Goal: Transaction & Acquisition: Purchase product/service

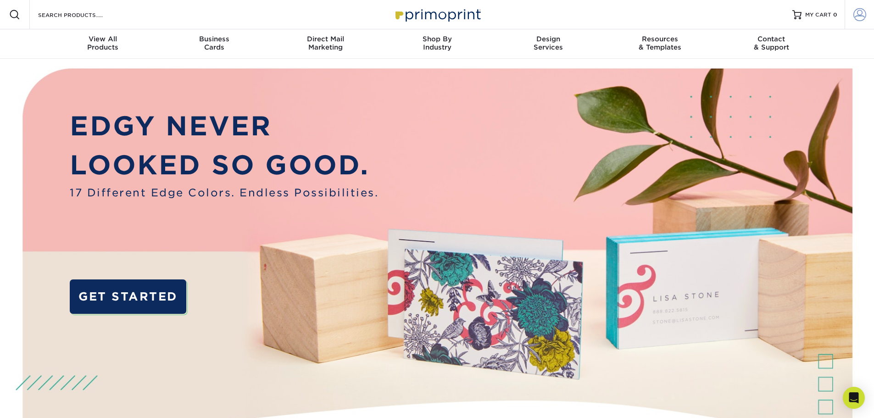
click at [859, 11] on span at bounding box center [860, 14] width 13 height 13
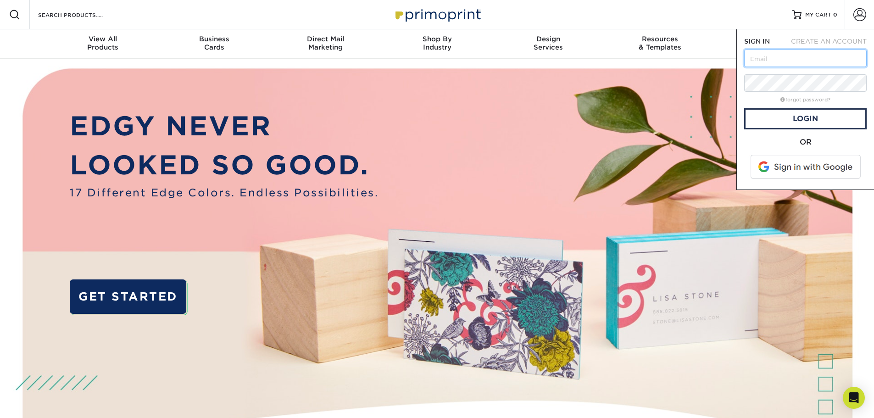
click at [768, 54] on input "text" at bounding box center [805, 58] width 123 height 17
click at [801, 125] on link "Login" at bounding box center [805, 118] width 123 height 21
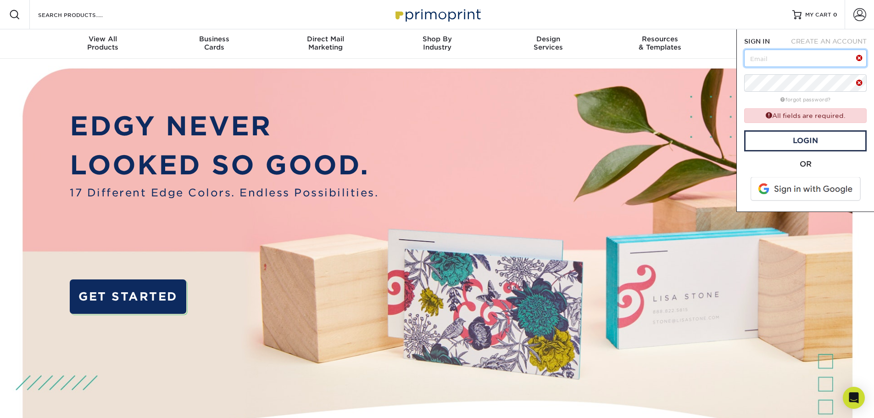
click at [775, 57] on input "text" at bounding box center [805, 58] width 123 height 17
type input "rochester@mollymaid.com"
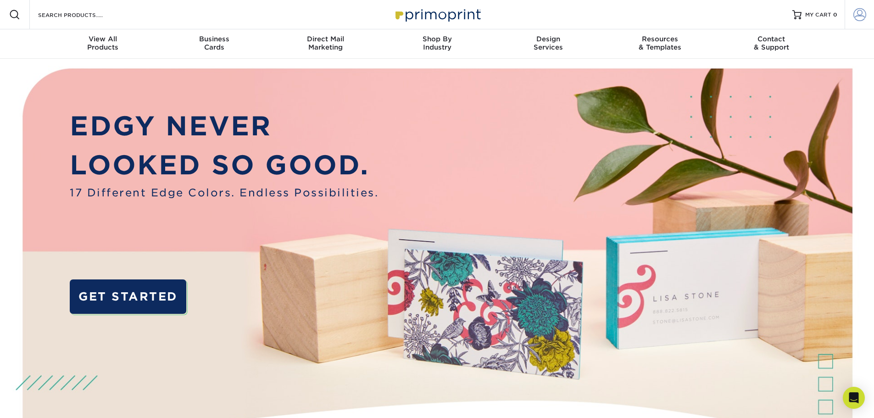
click at [856, 12] on span at bounding box center [860, 14] width 13 height 13
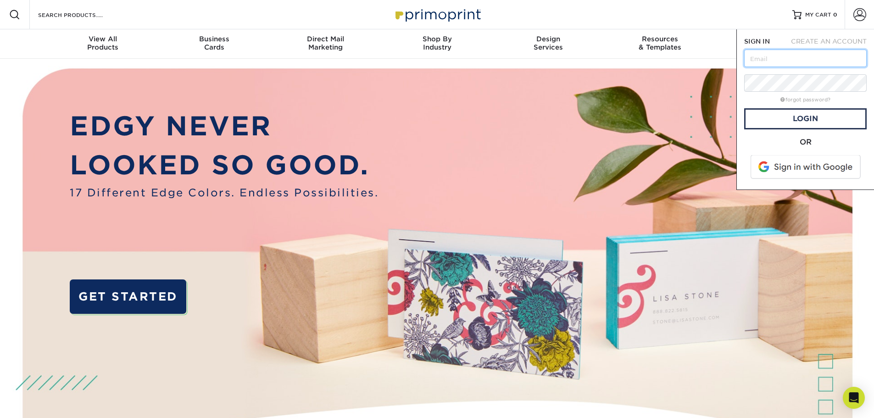
click at [759, 56] on input "text" at bounding box center [805, 58] width 123 height 17
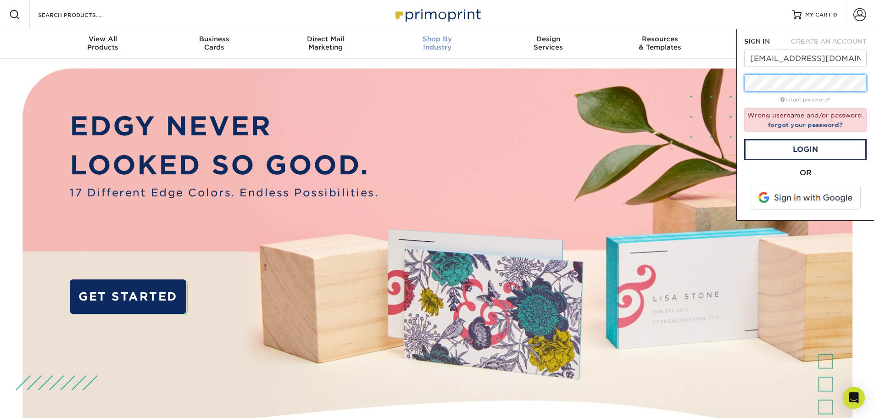
click at [456, 39] on nav "Resources Menu Search Products Account SIGN IN CREATE AN ACCOUNT rochester@moll…" at bounding box center [437, 29] width 874 height 59
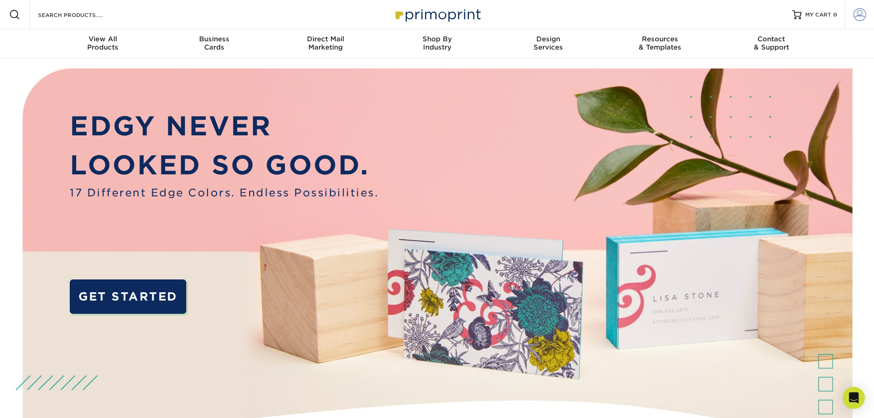
click at [856, 11] on span at bounding box center [860, 14] width 13 height 13
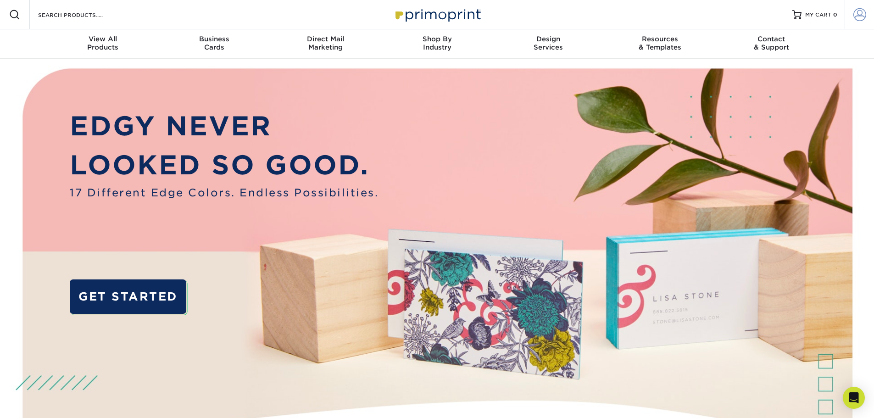
click at [855, 13] on span at bounding box center [860, 14] width 13 height 13
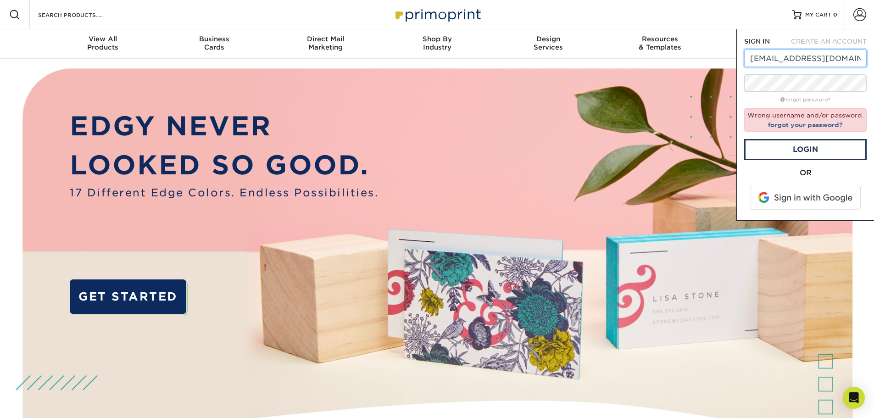
drag, startPoint x: 855, startPoint y: 56, endPoint x: 395, endPoint y: 68, distance: 460.4
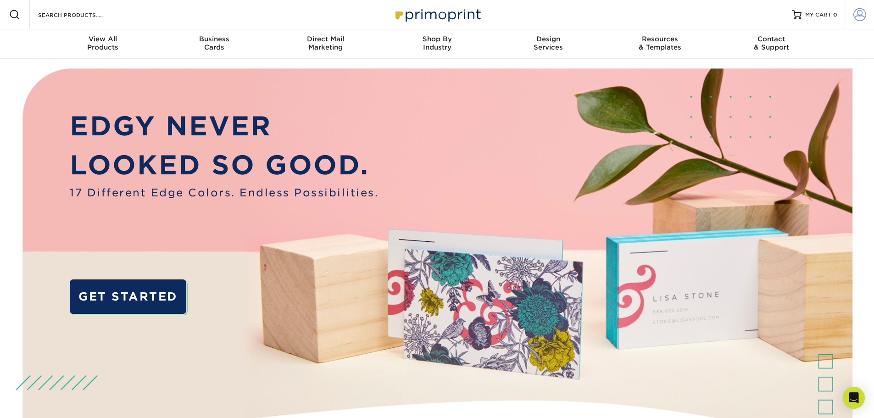
click at [859, 13] on span at bounding box center [860, 14] width 13 height 13
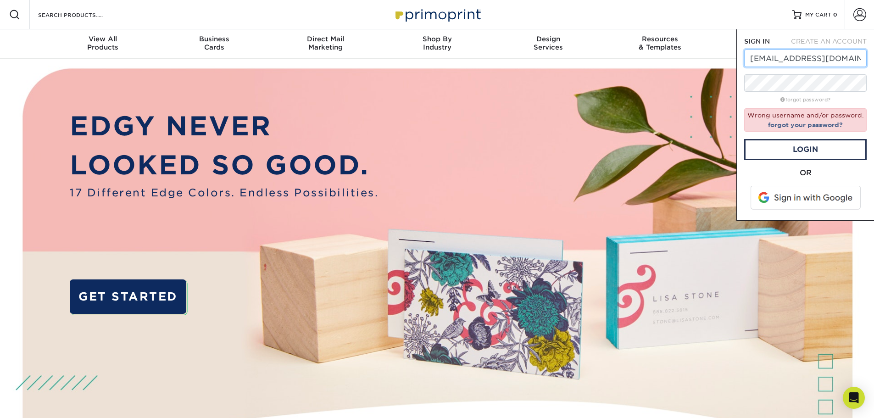
click at [853, 62] on input "rochester@mollymaid.com" at bounding box center [805, 58] width 123 height 17
type input "[PERSON_NAME][EMAIL_ADDRESS][PERSON_NAME][DOMAIN_NAME]"
click at [802, 148] on link "Login" at bounding box center [805, 149] width 123 height 21
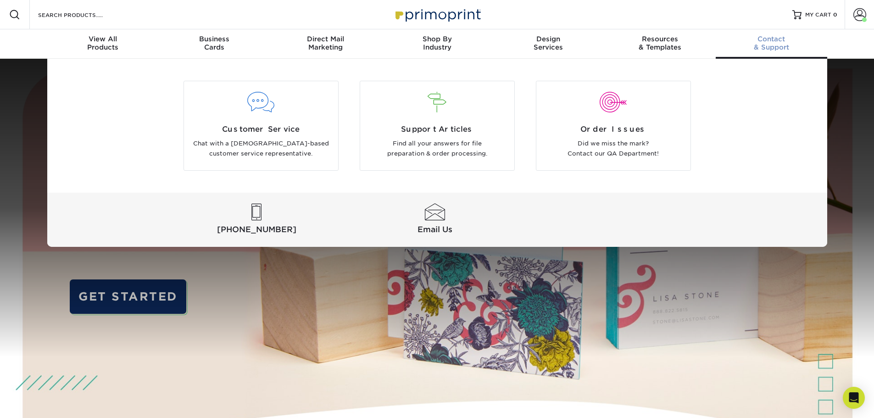
click at [768, 46] on div "Contact & Support" at bounding box center [772, 43] width 112 height 17
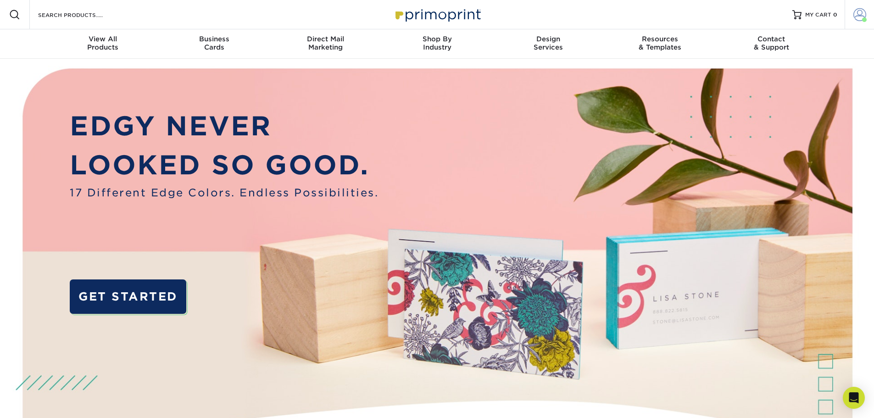
click at [857, 13] on span at bounding box center [860, 14] width 13 height 13
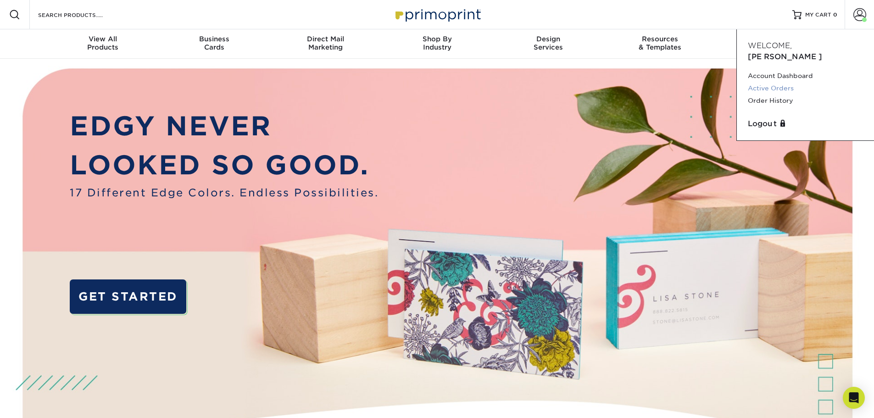
click at [768, 82] on link "Active Orders" at bounding box center [805, 88] width 115 height 12
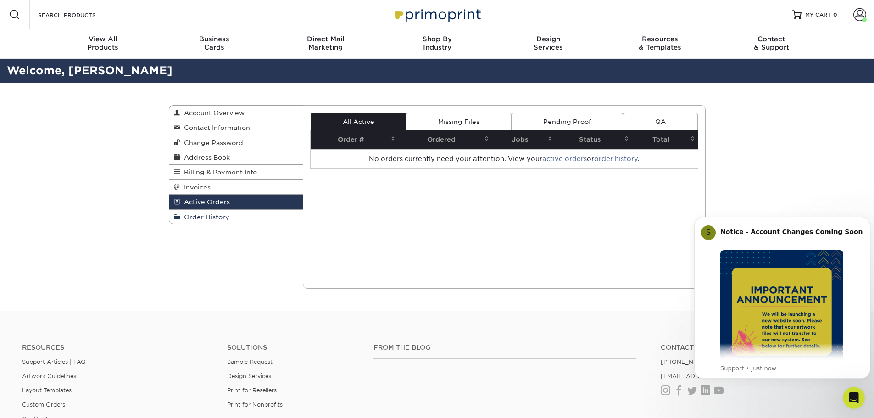
click at [197, 216] on span "Order History" at bounding box center [204, 216] width 49 height 7
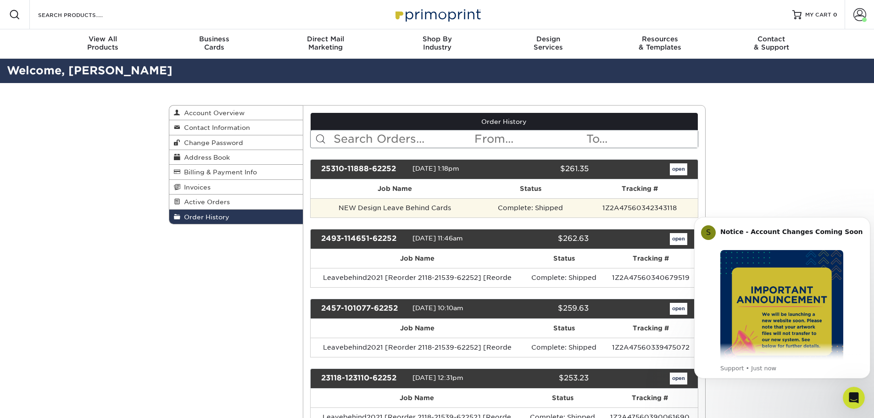
click at [399, 208] on td "NEW Design Leave Behind Cards" at bounding box center [395, 207] width 168 height 19
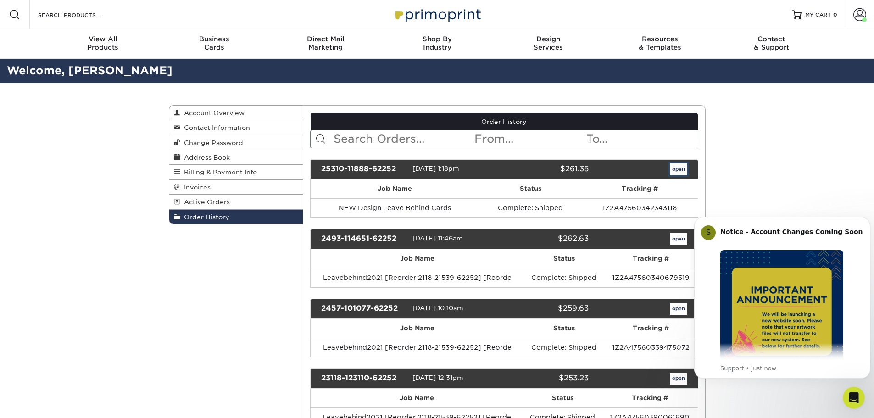
click at [678, 169] on link "open" at bounding box center [678, 169] width 17 height 12
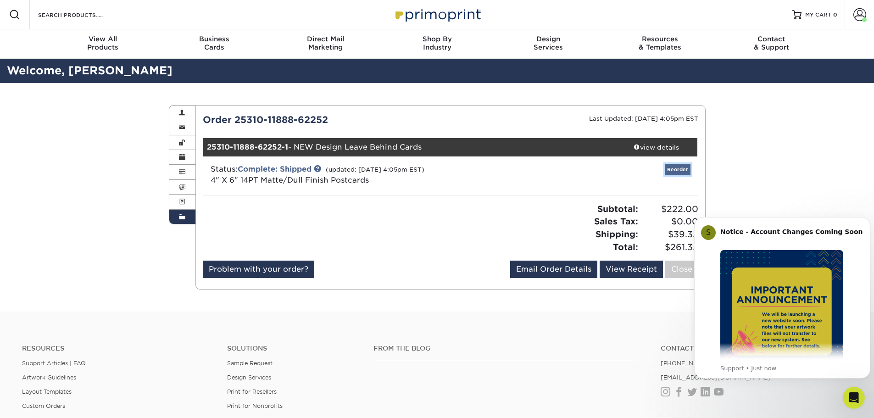
click at [683, 167] on link "Reorder" at bounding box center [678, 169] width 26 height 11
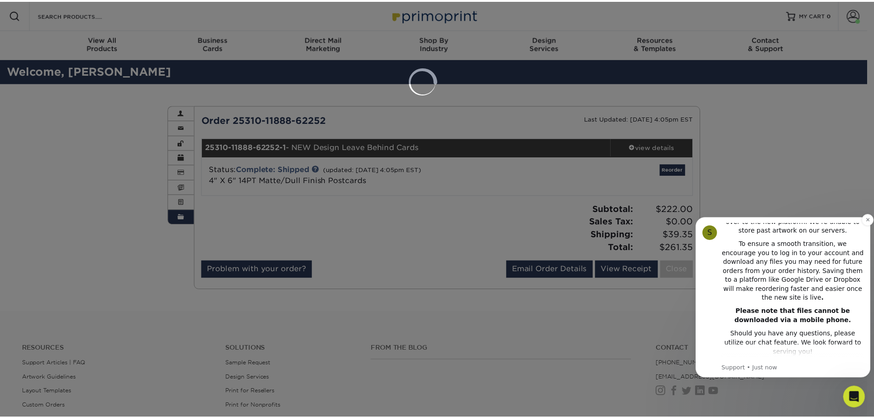
scroll to position [188, 0]
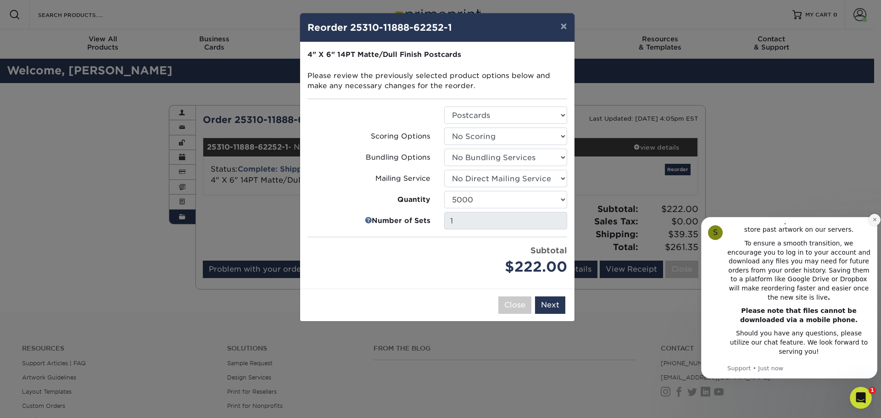
drag, startPoint x: 876, startPoint y: 219, endPoint x: 1570, endPoint y: 423, distance: 723.4
click at [874, 219] on icon "Dismiss notification" at bounding box center [874, 219] width 5 height 5
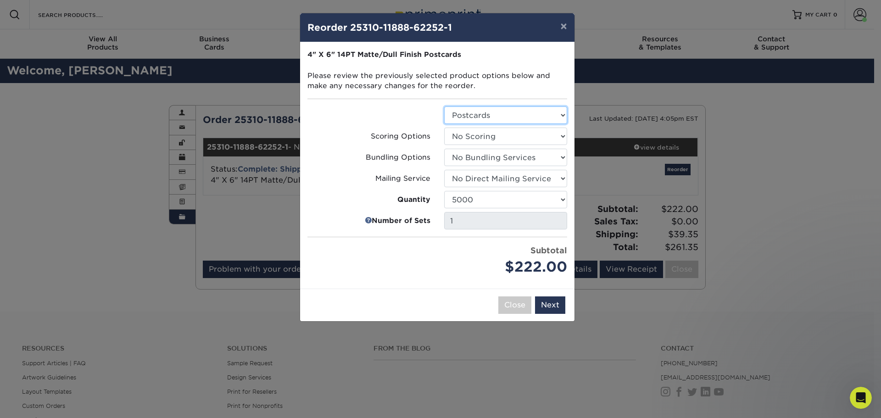
click at [508, 113] on select "Select Option Postcards" at bounding box center [505, 114] width 123 height 17
click at [502, 155] on select "Select Option No Bundling Services Yes, Bundles of 50 (+2 Days) Yes, Bundles of…" at bounding box center [505, 157] width 123 height 17
click at [503, 181] on select "Select Option No Direct Mailing Service No, I will mail/stamp/imprint Direct Ma…" at bounding box center [505, 178] width 123 height 17
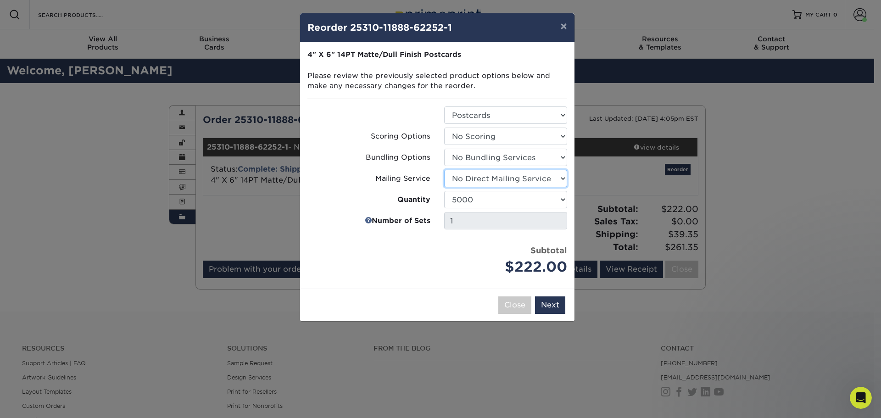
click at [503, 181] on select "Select Option No Direct Mailing Service No, I will mail/stamp/imprint Direct Ma…" at bounding box center [505, 178] width 123 height 17
click at [503, 201] on select "100 250 500 1000 2500 5000 7500 10000 15000 20000 25000 30000 35000 40000 45000…" at bounding box center [505, 199] width 123 height 17
click at [474, 199] on select "100 250 500 1000 2500 5000 7500 10000 15000 20000 25000 30000 35000 40000 45000…" at bounding box center [505, 199] width 123 height 17
click at [444, 191] on select "100 250 500 1000 2500 5000 7500 10000 15000 20000 25000 30000 35000 40000 45000…" at bounding box center [505, 199] width 123 height 17
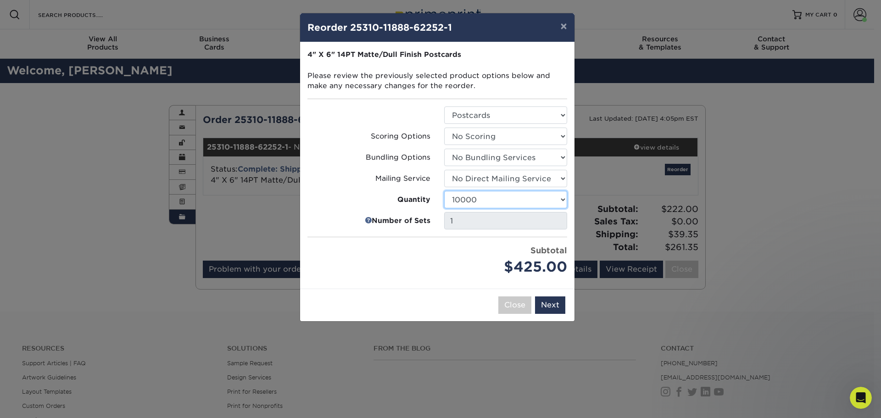
click at [466, 203] on select "100 250 500 1000 2500 5000 7500 10000 15000 20000 25000 30000 35000 40000 45000…" at bounding box center [505, 199] width 123 height 17
select select "e824bf9f-d22d-4070-926d-42c6dd5ef515"
click at [444, 191] on select "100 250 500 1000 2500 5000 7500 10000 15000 20000 25000 30000 35000 40000 45000…" at bounding box center [505, 199] width 123 height 17
click at [553, 303] on button "Next" at bounding box center [550, 304] width 30 height 17
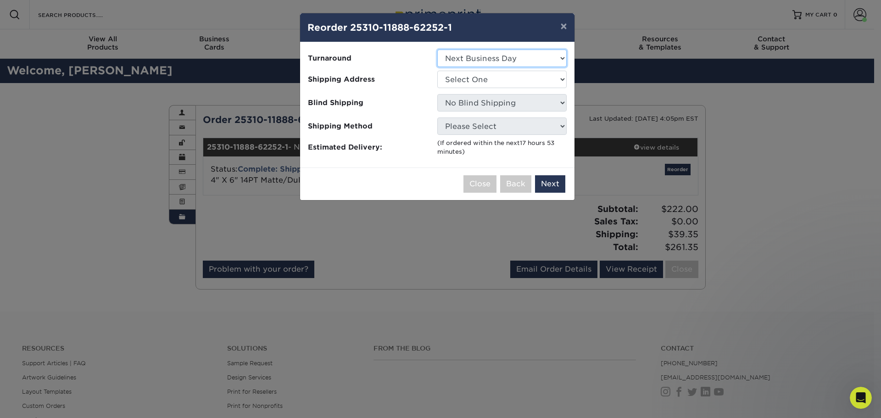
click at [482, 57] on select "Select One 2-4 Business Days 2 Day Next Business Day" at bounding box center [501, 58] width 129 height 17
click at [469, 75] on select "Select One Molly Maid Office New Address Molly Maid" at bounding box center [501, 79] width 129 height 17
select select "81346"
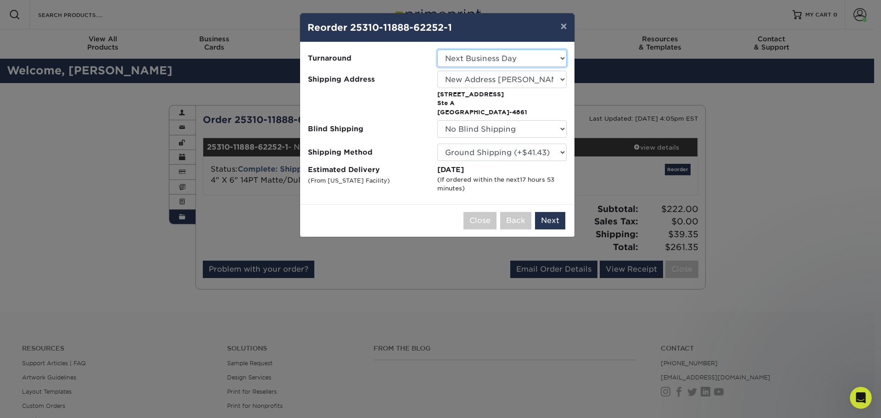
click at [489, 56] on select "Select One 2-4 Business Days 2 Day Next Business Day" at bounding box center [501, 58] width 129 height 17
click at [476, 56] on select "Select One 2-4 Business Days 2 Day Next Business Day" at bounding box center [501, 58] width 129 height 17
select select "5844c1da-337c-4e83-90a9-0b15edef0f08"
click at [468, 150] on select "Please Select Ground Shipping (+$41.43) 3 Day Shipping Service (+$80.61) 2 Day …" at bounding box center [501, 152] width 129 height 17
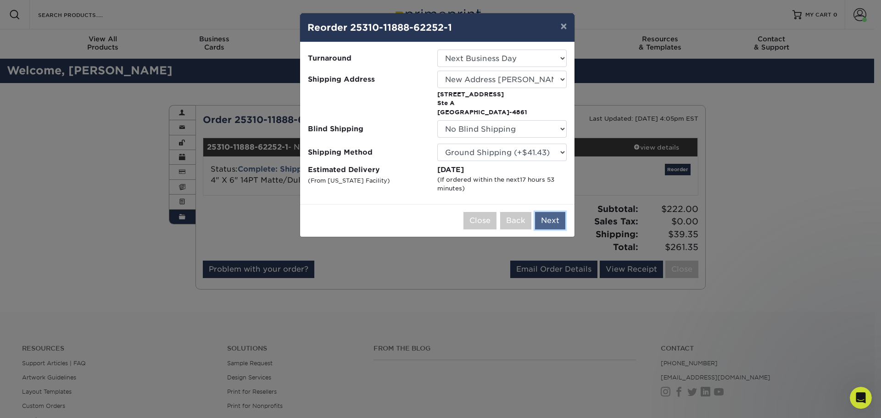
click at [553, 221] on button "Next" at bounding box center [550, 220] width 30 height 17
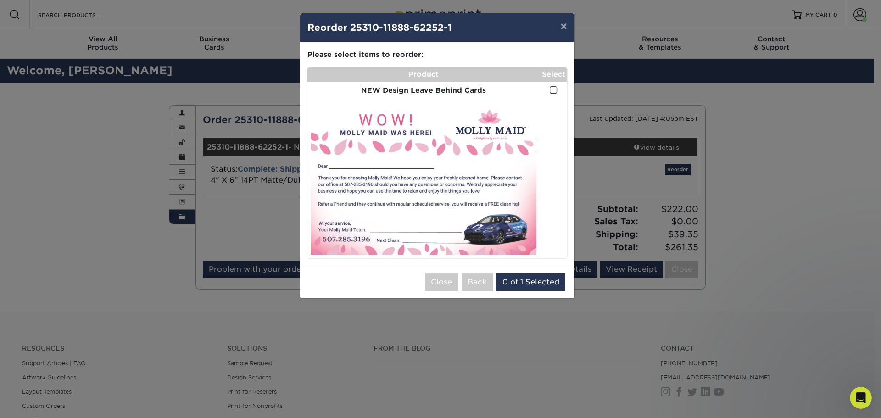
click at [552, 90] on span at bounding box center [554, 90] width 8 height 9
click at [0, 0] on input "checkbox" at bounding box center [0, 0] width 0 height 0
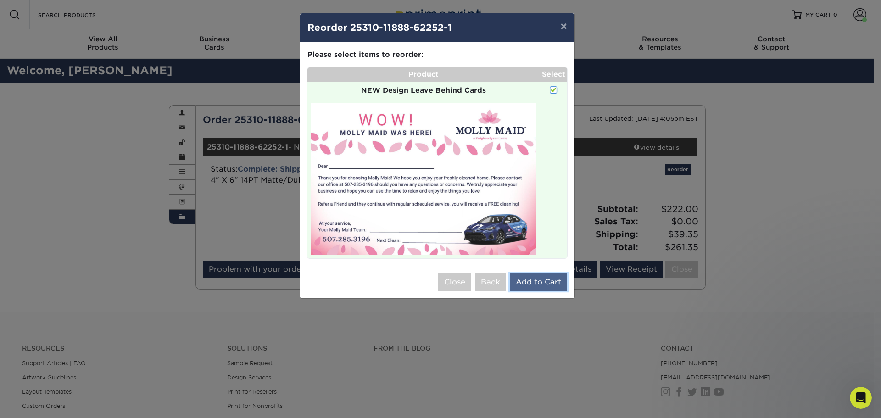
click at [534, 281] on button "Add to Cart" at bounding box center [538, 281] width 57 height 17
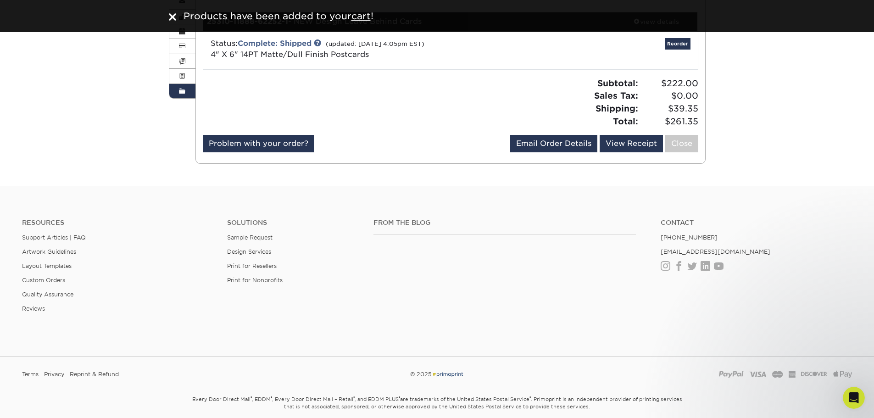
scroll to position [0, 0]
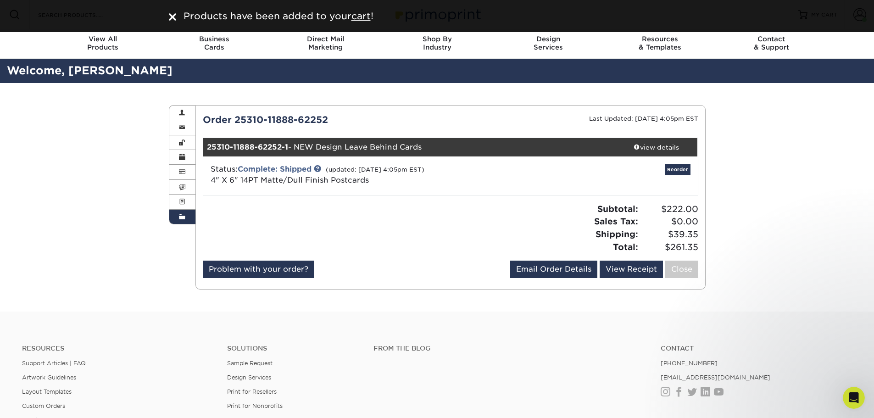
click at [172, 15] on img at bounding box center [172, 16] width 7 height 7
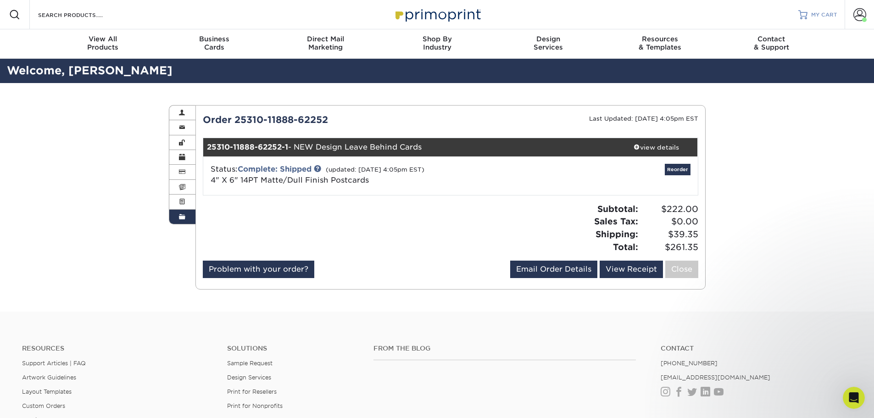
click at [827, 17] on span "MY CART" at bounding box center [824, 15] width 26 height 8
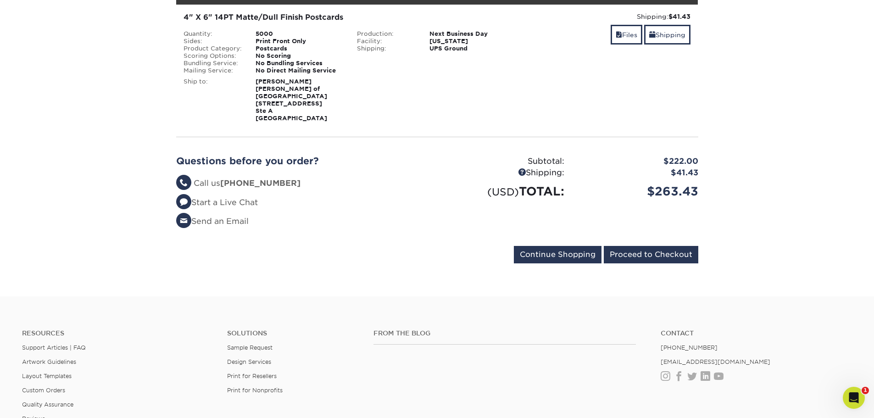
scroll to position [111, 0]
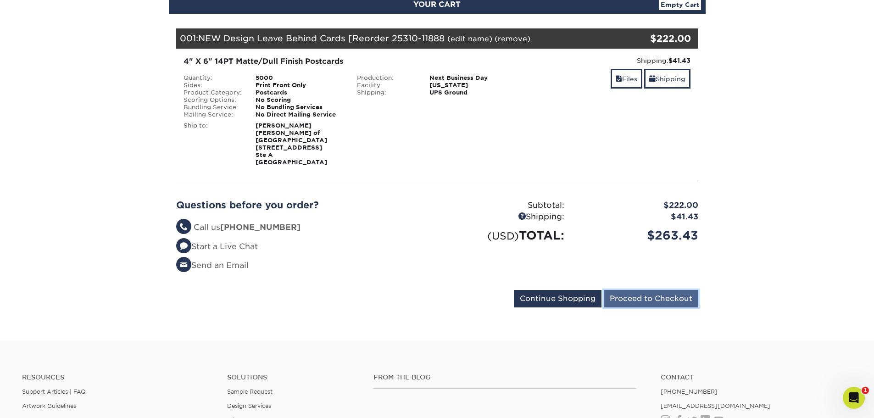
click at [642, 299] on input "Proceed to Checkout" at bounding box center [651, 298] width 95 height 17
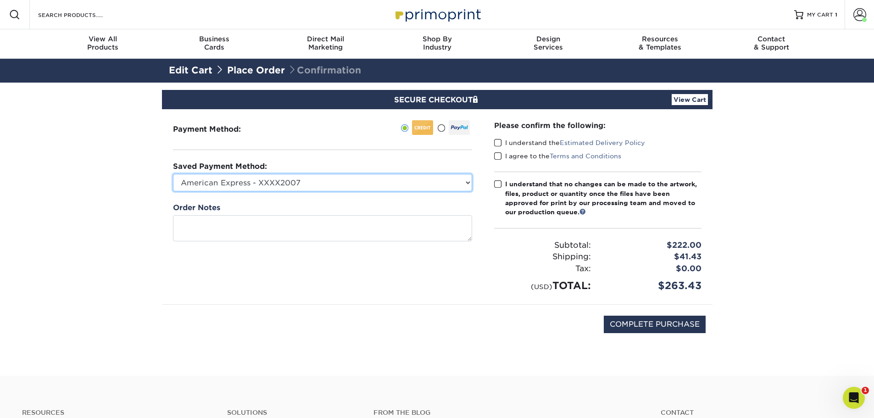
click at [392, 178] on select "American Express - XXXX2007 American Express - XXXX1025 American Express - XXXX…" at bounding box center [322, 182] width 299 height 17
click at [497, 141] on span at bounding box center [498, 143] width 8 height 9
click at [0, 0] on input "I understand the Estimated Delivery Policy" at bounding box center [0, 0] width 0 height 0
click at [498, 156] on span at bounding box center [498, 156] width 8 height 9
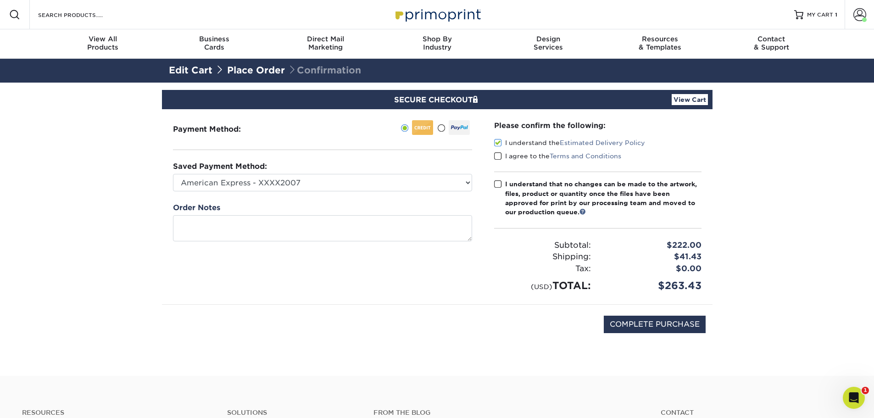
click at [0, 0] on input "I agree to the Terms and Conditions" at bounding box center [0, 0] width 0 height 0
click at [500, 184] on span at bounding box center [498, 184] width 8 height 9
click at [0, 0] on input "I understand that no changes can be made to the artwork, files, product or quan…" at bounding box center [0, 0] width 0 height 0
click at [381, 181] on select "American Express - XXXX2007 American Express - XXXX1025 American Express - XXXX…" at bounding box center [322, 182] width 299 height 17
select select "70922"
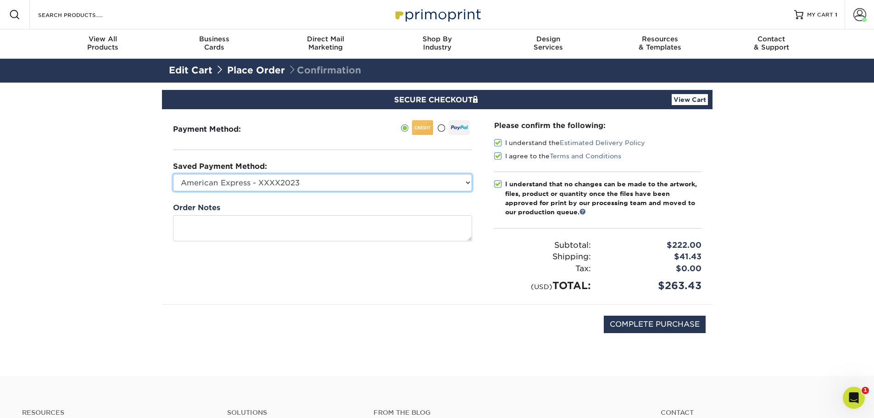
click at [173, 174] on select "American Express - XXXX2007 American Express - XXXX1025 American Express - XXXX…" at bounding box center [322, 182] width 299 height 17
click at [561, 347] on div "COMPLETE PURCHASE" at bounding box center [437, 329] width 537 height 49
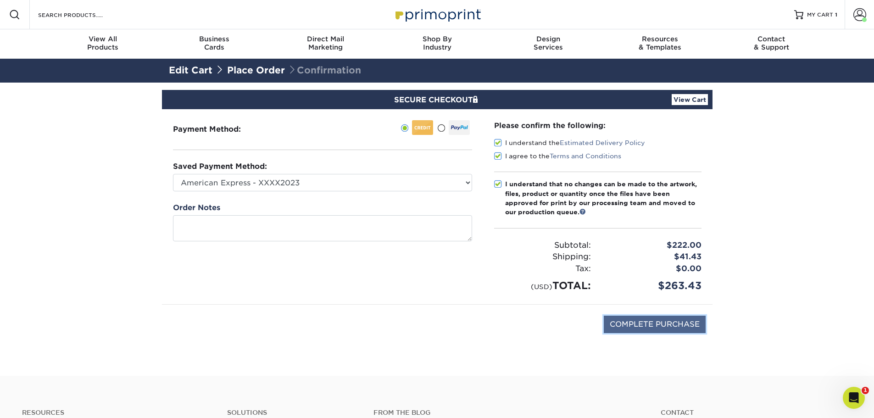
click at [670, 323] on input "COMPLETE PURCHASE" at bounding box center [655, 324] width 102 height 17
type input "PROCESSING, PLEASE WAIT..."
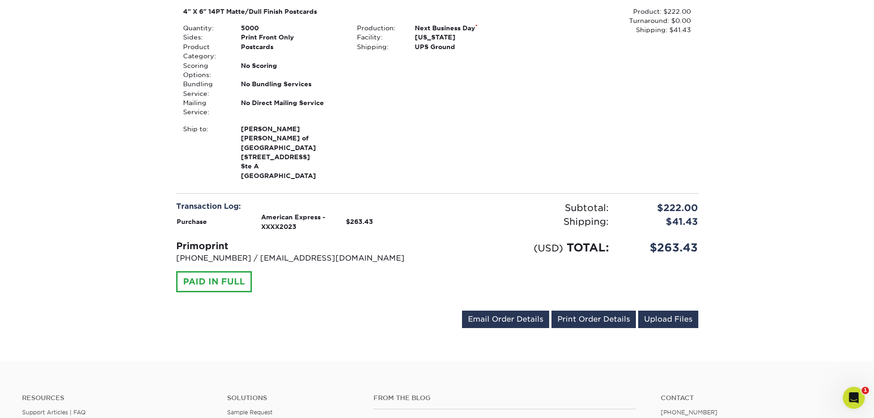
scroll to position [275, 0]
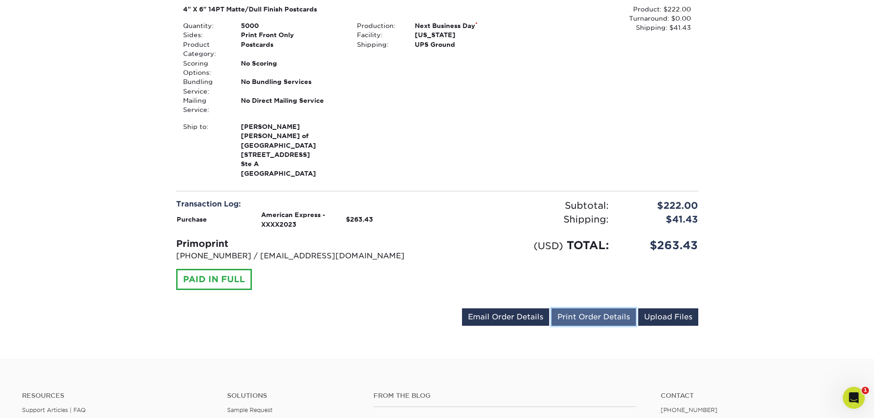
click at [595, 308] on link "Print Order Details" at bounding box center [594, 316] width 84 height 17
